Goal: Find specific page/section: Find specific page/section

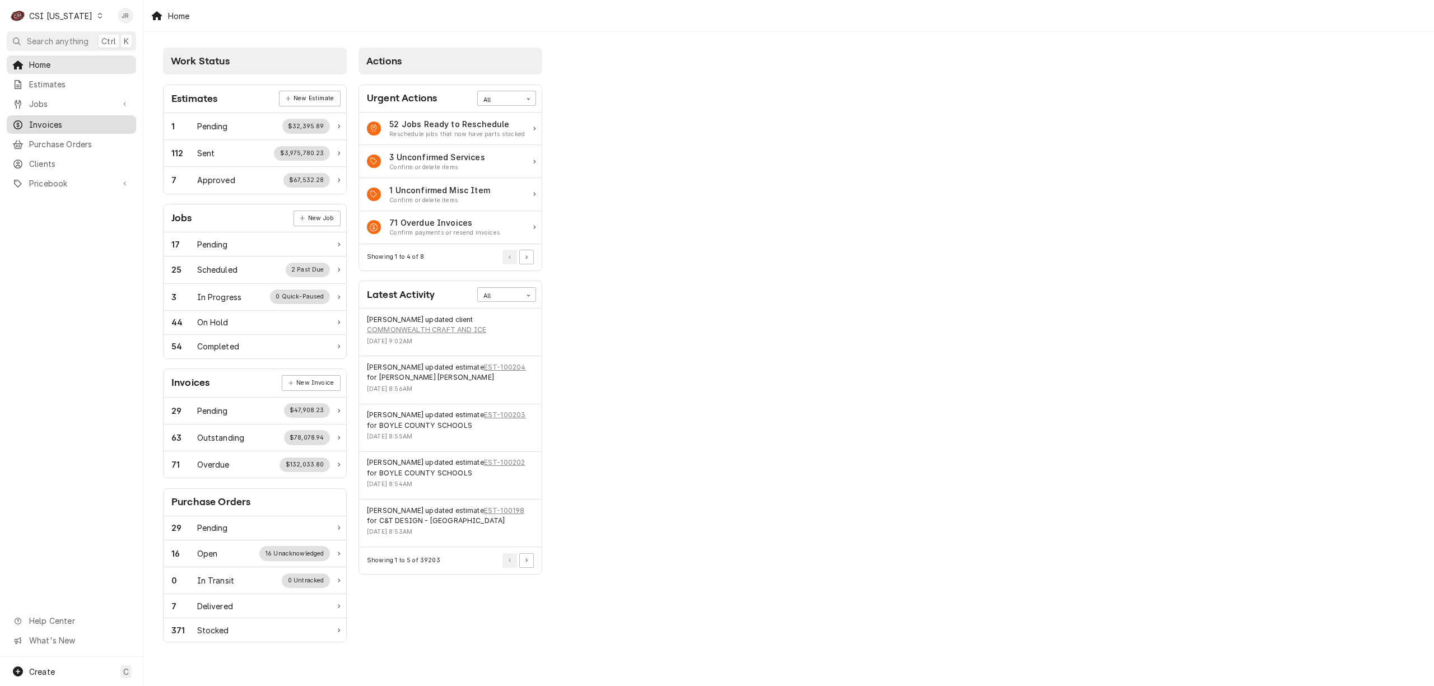
click at [34, 123] on span "Invoices" at bounding box center [79, 125] width 101 height 12
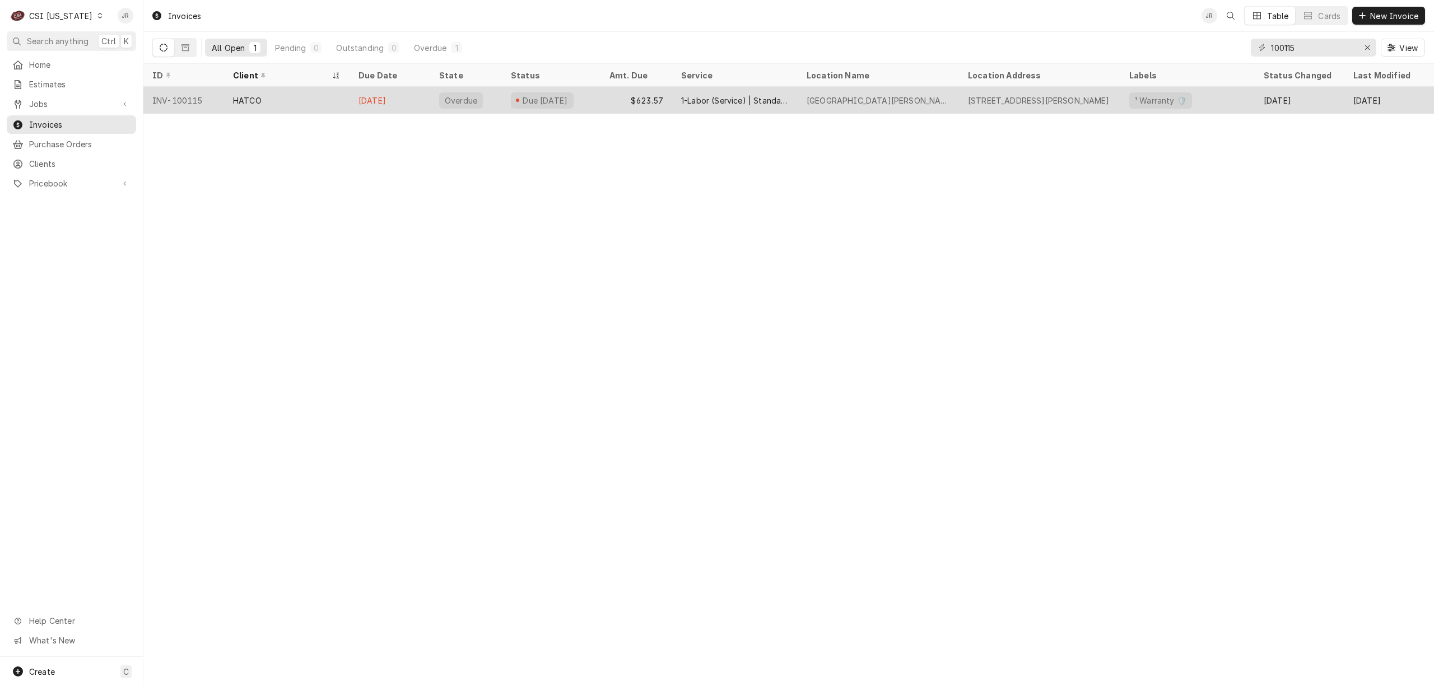
click at [626, 96] on div "$623.57" at bounding box center [636, 100] width 72 height 27
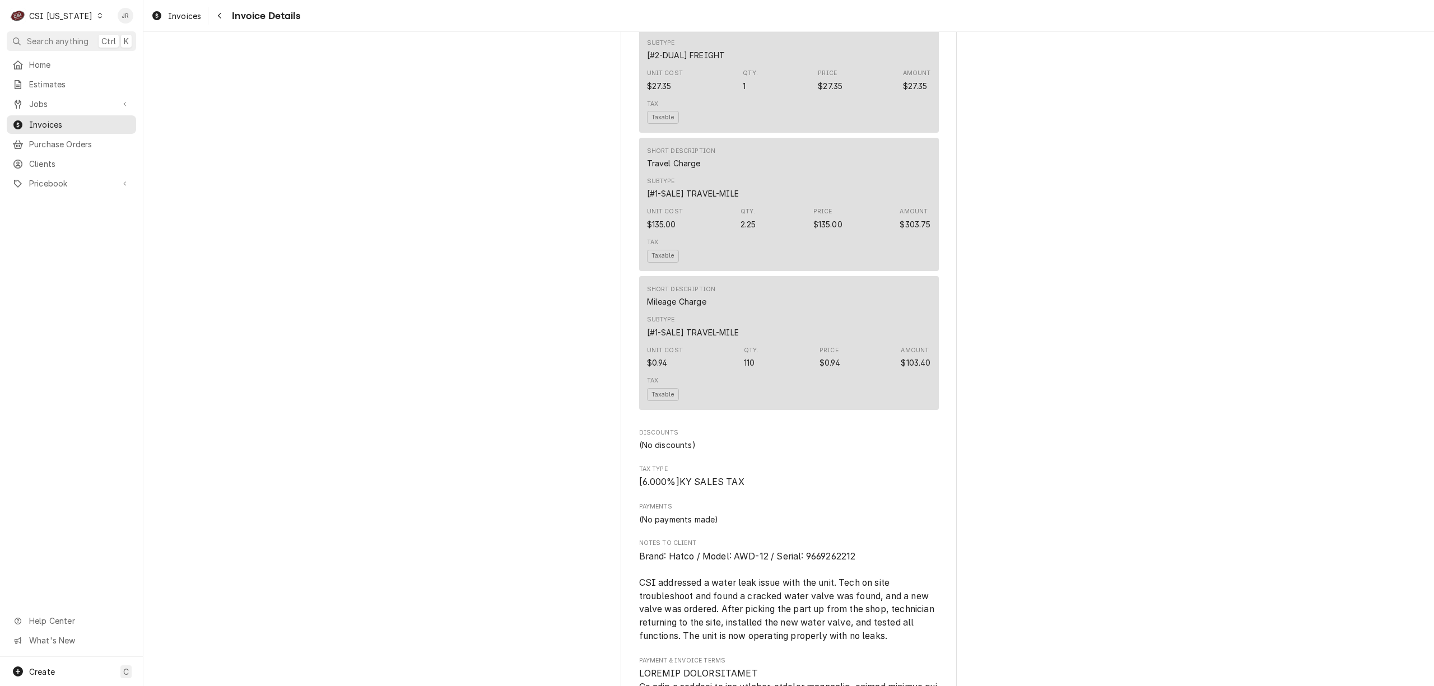
scroll to position [877, 0]
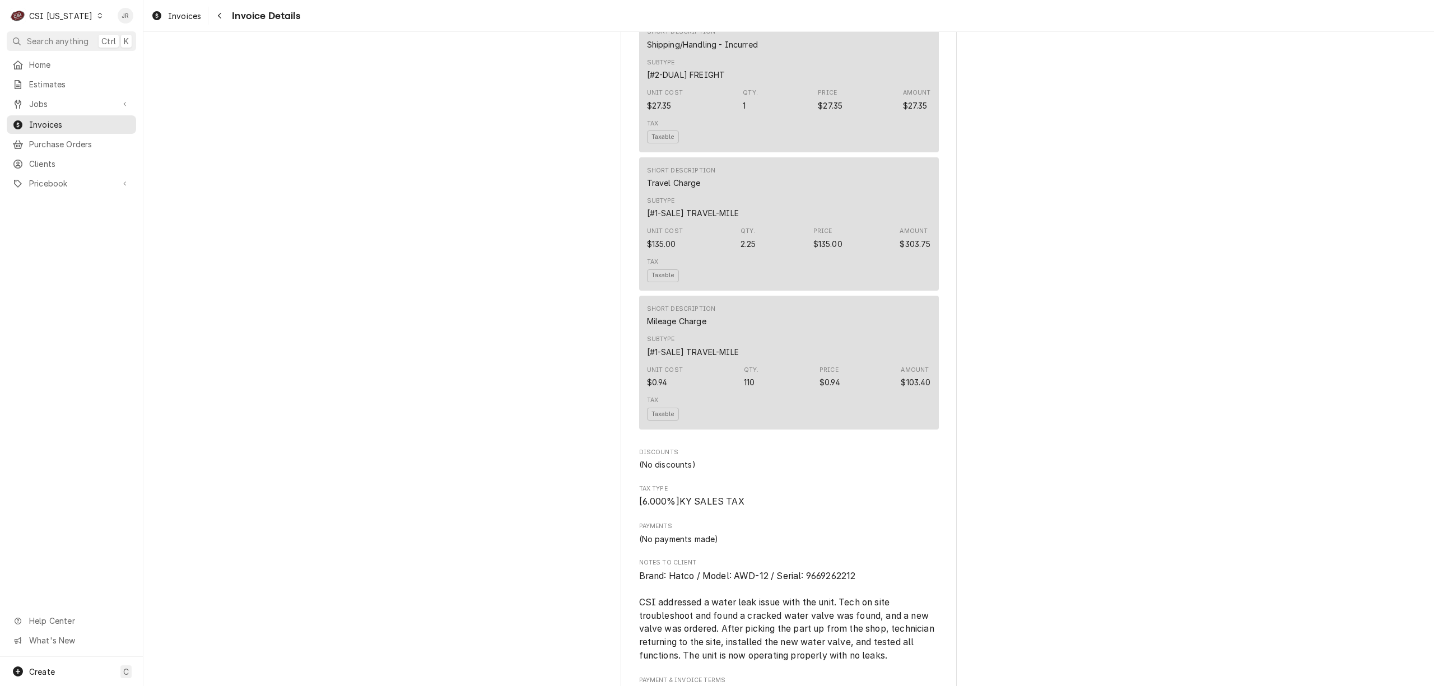
click at [63, 10] on div "CSI [US_STATE]" at bounding box center [60, 16] width 63 height 12
click at [131, 21] on div "CSI Kansas City" at bounding box center [175, 22] width 148 height 12
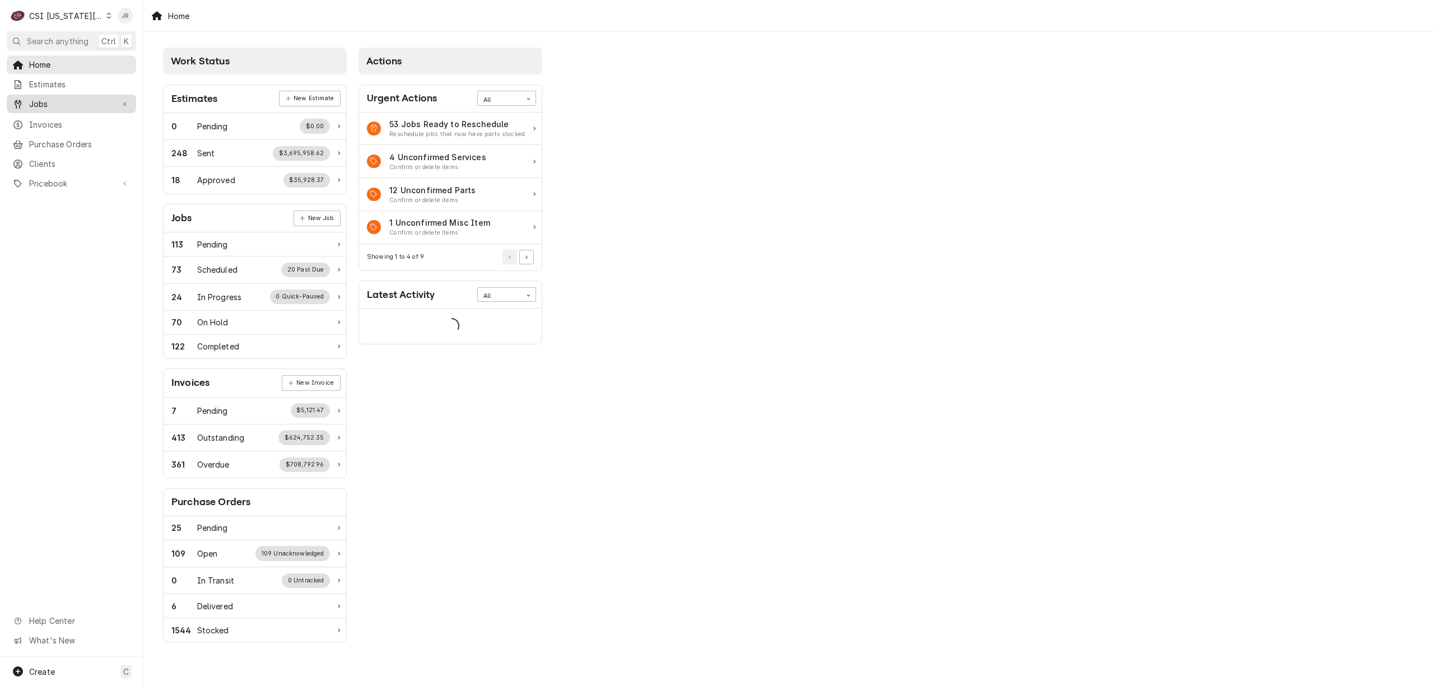
click at [54, 102] on span "Jobs" at bounding box center [71, 104] width 85 height 12
click at [58, 122] on span "Jobs" at bounding box center [79, 124] width 101 height 12
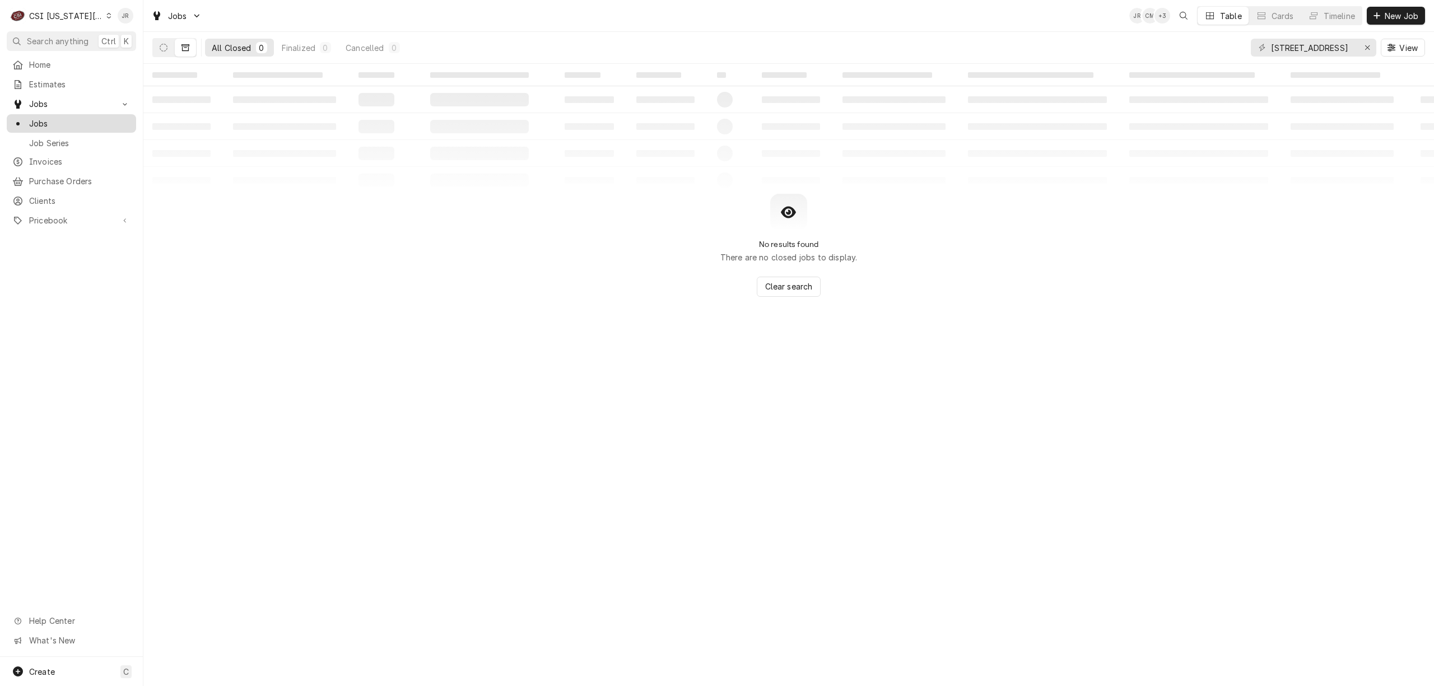
click at [53, 118] on span "Jobs" at bounding box center [79, 124] width 101 height 12
drag, startPoint x: 1308, startPoint y: 59, endPoint x: 1301, endPoint y: 49, distance: 11.7
click at [1305, 54] on div "[STREET_ADDRESS]" at bounding box center [1337, 47] width 174 height 31
click at [1301, 48] on input "[STREET_ADDRESS]" at bounding box center [1313, 48] width 84 height 18
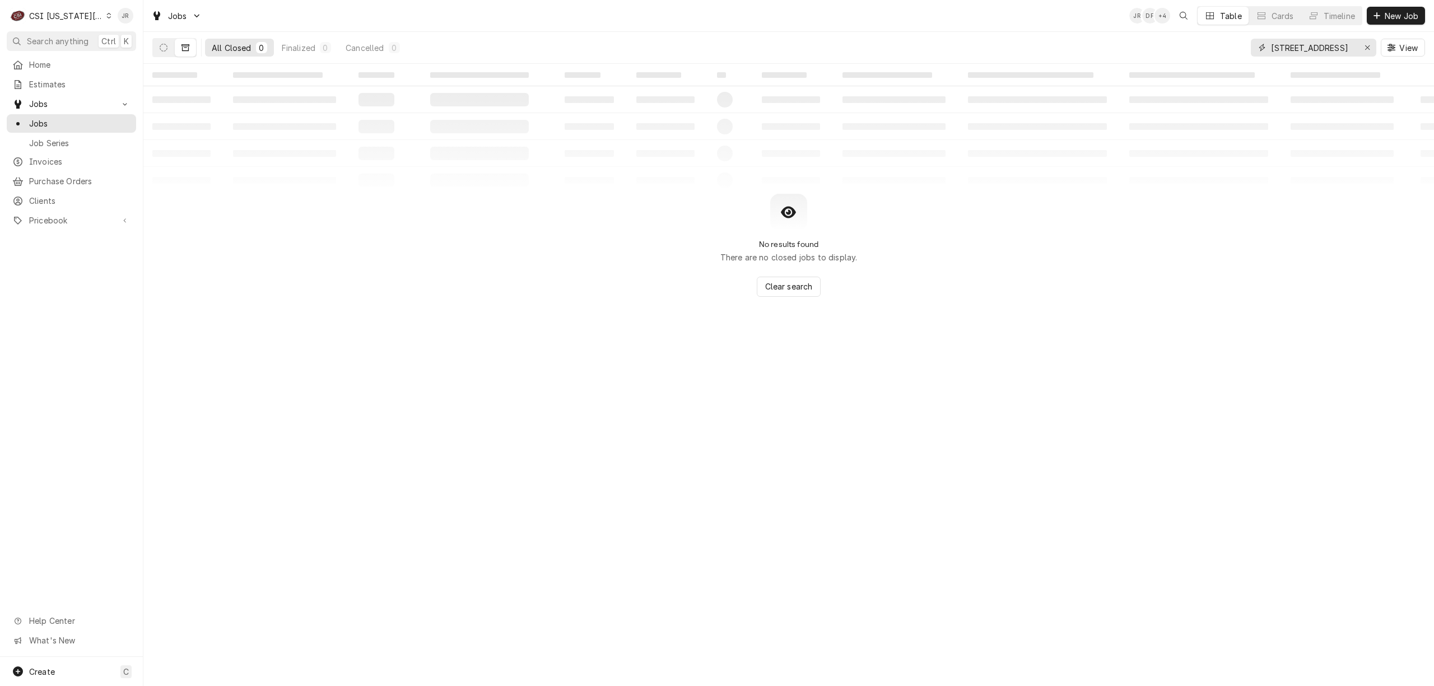
click at [1301, 48] on input "[STREET_ADDRESS]" at bounding box center [1313, 48] width 84 height 18
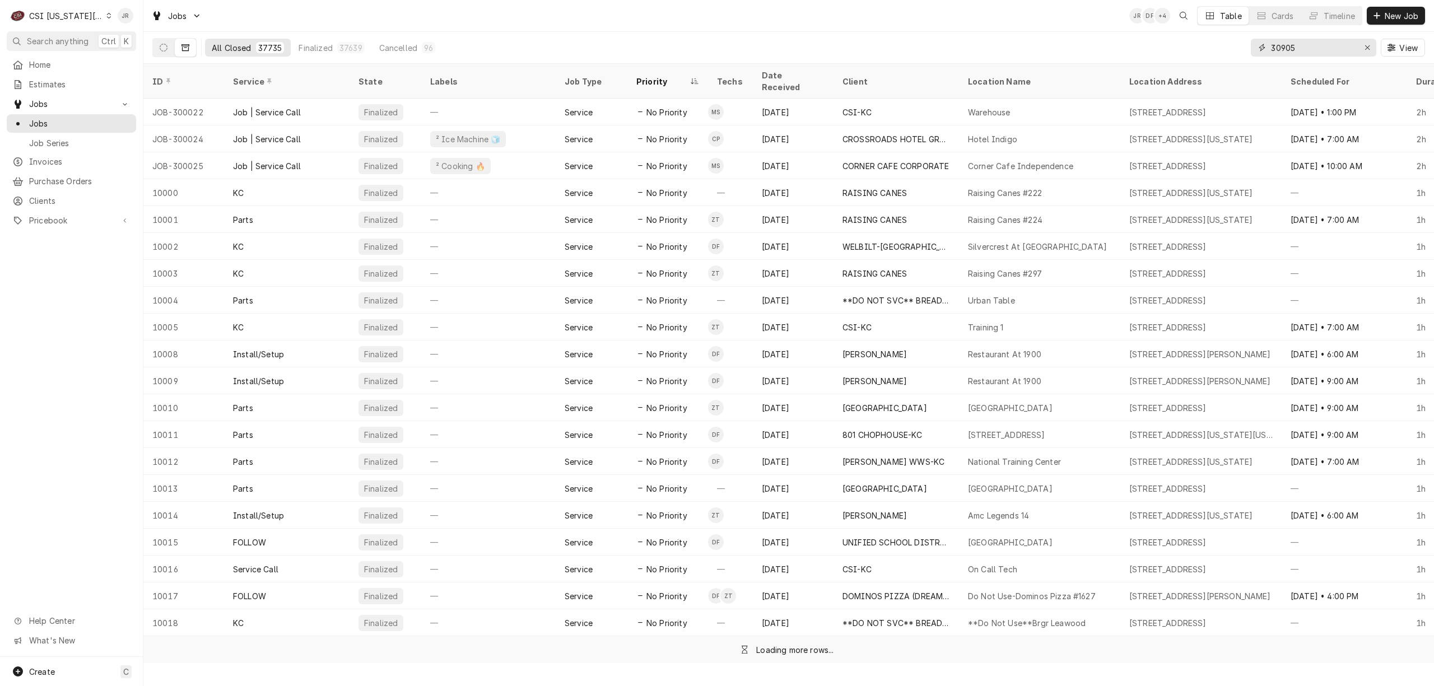
type input "30905"
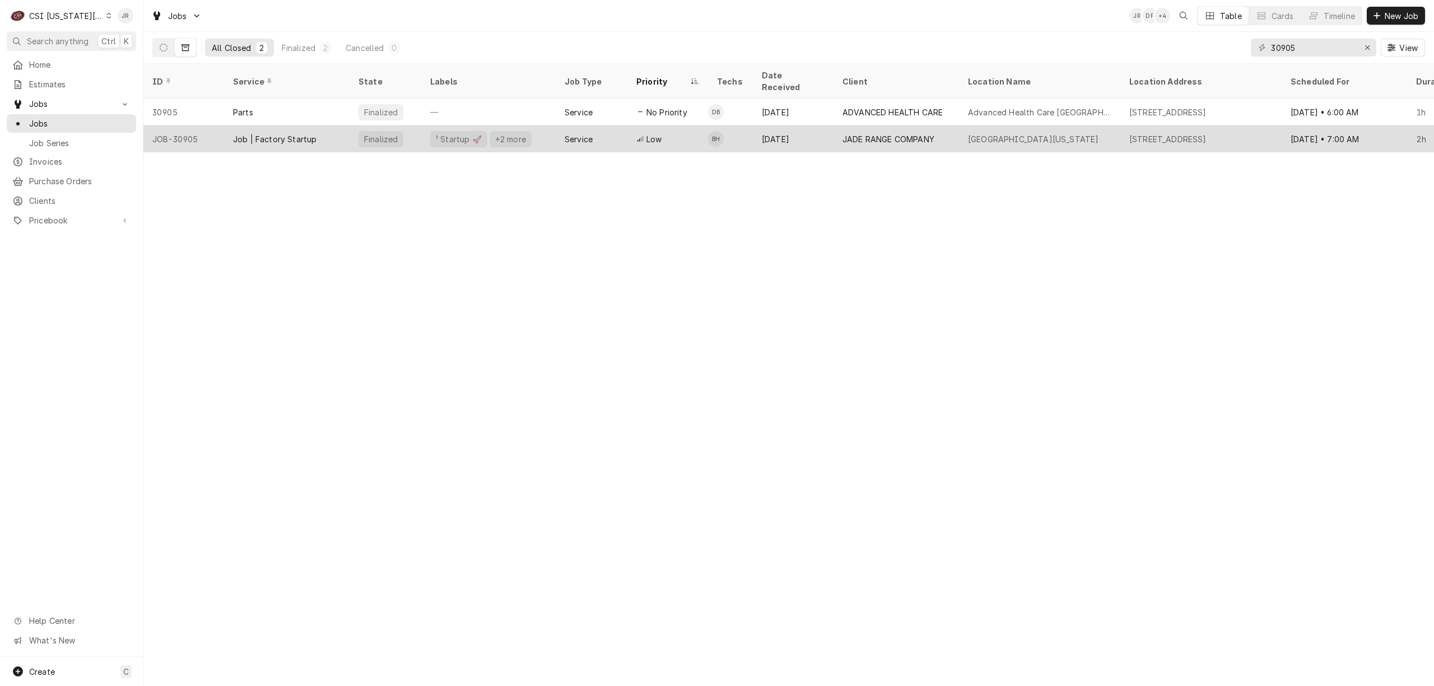
click at [256, 133] on div "Job | Factory Startup" at bounding box center [274, 139] width 83 height 12
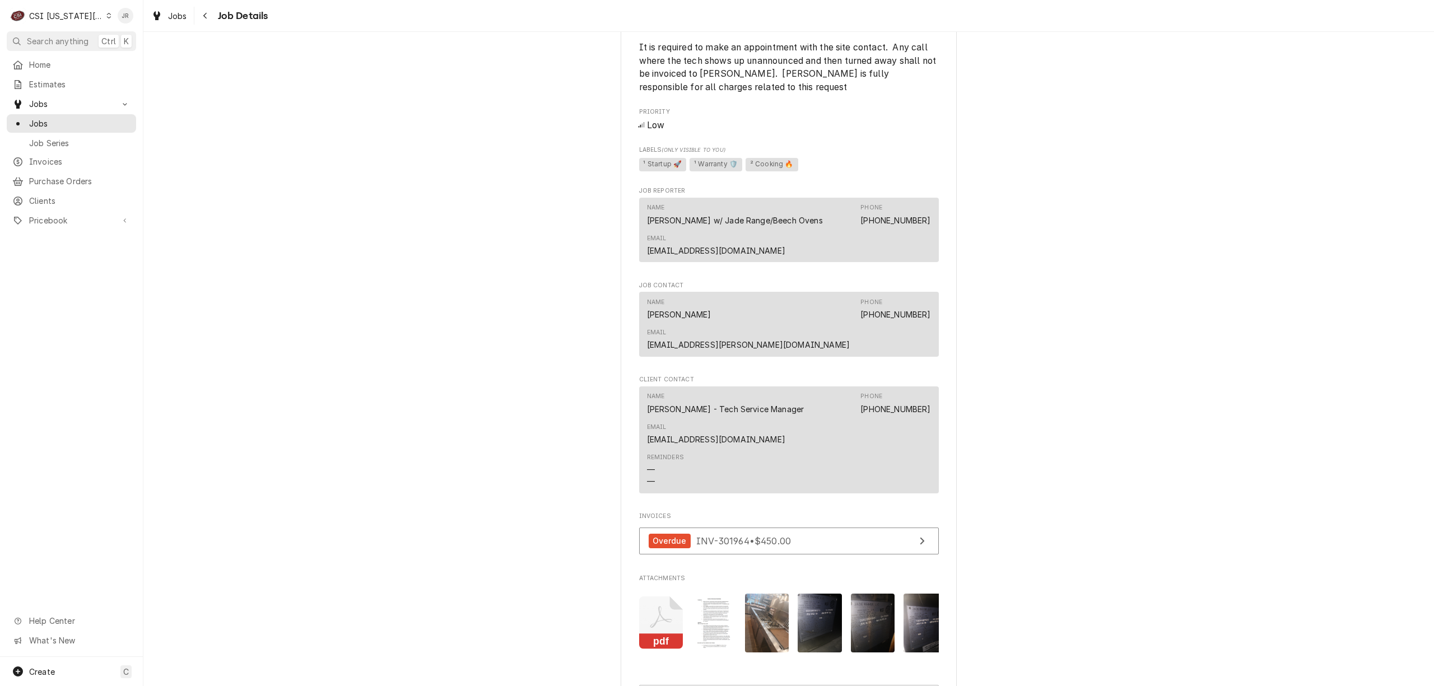
scroll to position [1642, 0]
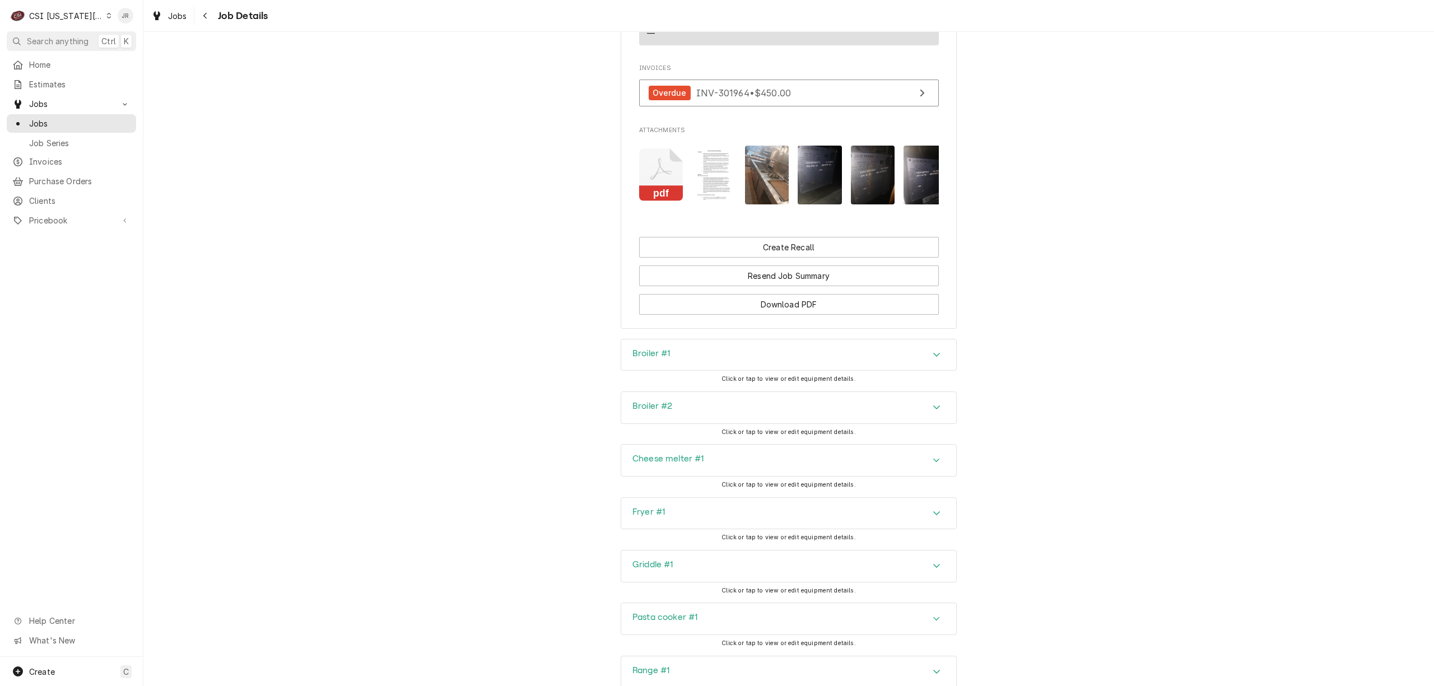
drag, startPoint x: 680, startPoint y: 221, endPoint x: 693, endPoint y: 217, distance: 13.3
click at [693, 213] on div "pdf pdf pdf pdf pdf pdf pdf pdf pdf pdf pdf" at bounding box center [789, 175] width 300 height 77
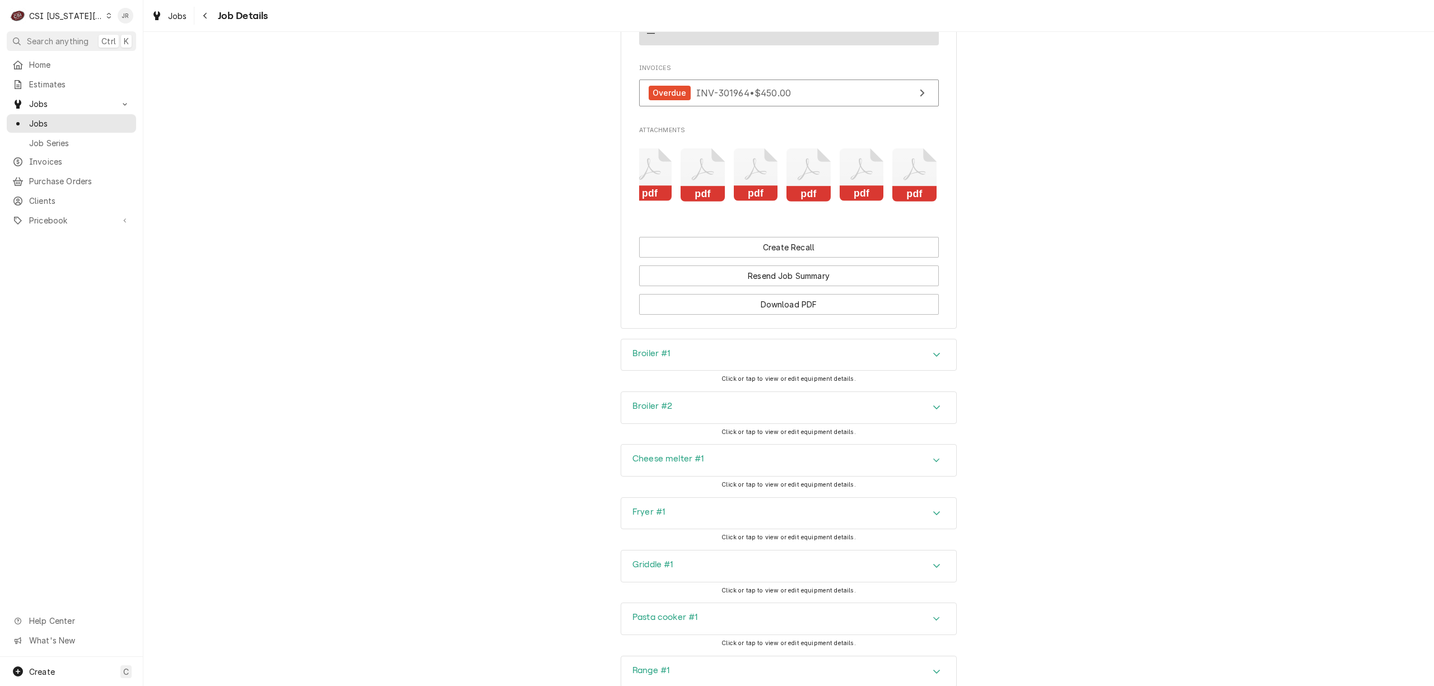
scroll to position [0, 865]
